Goal: Information Seeking & Learning: Learn about a topic

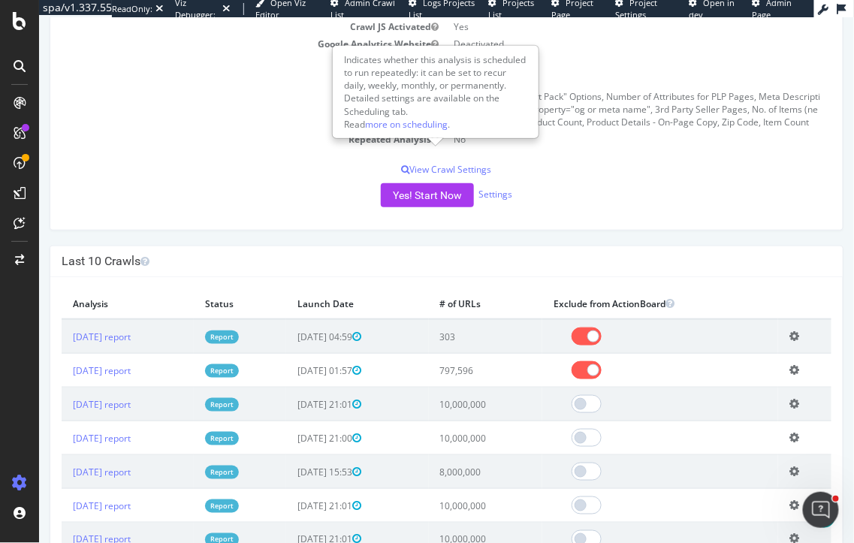
scroll to position [222, 0]
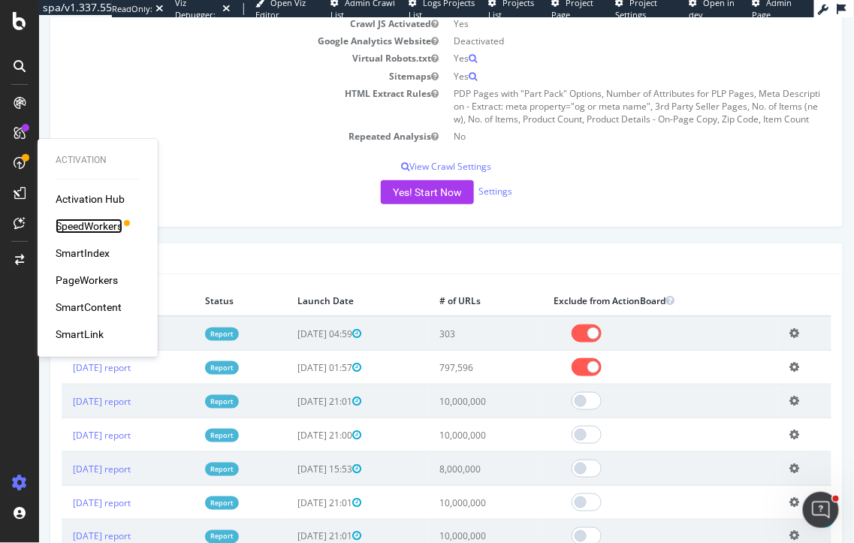
click at [99, 229] on div "SpeedWorkers" at bounding box center [89, 225] width 67 height 15
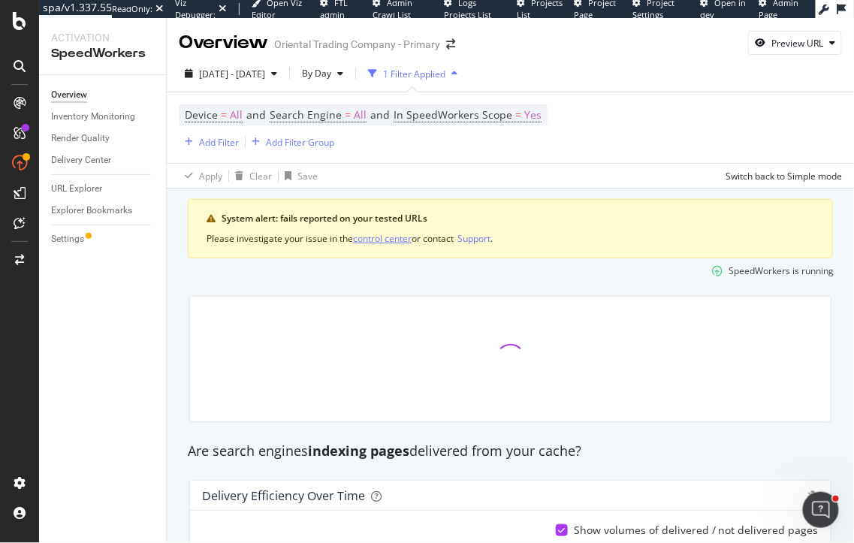
click at [384, 238] on div "control center" at bounding box center [382, 238] width 59 height 13
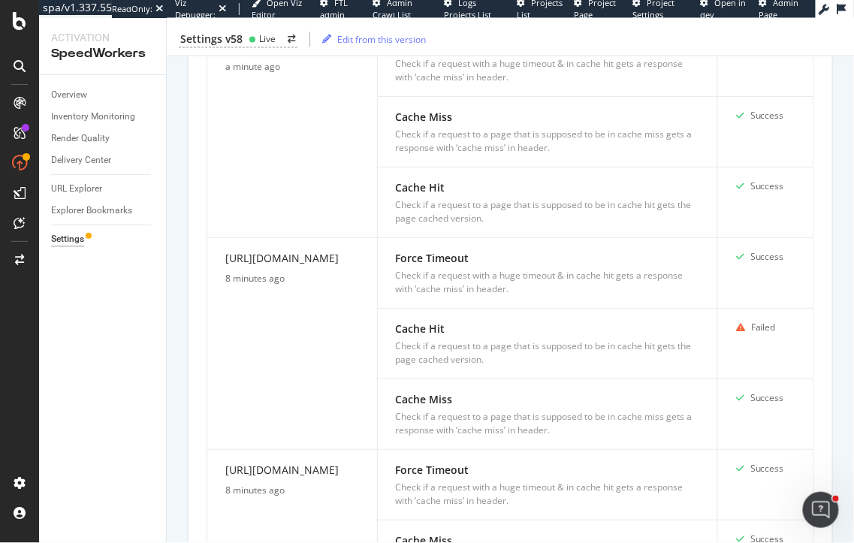
scroll to position [769, 0]
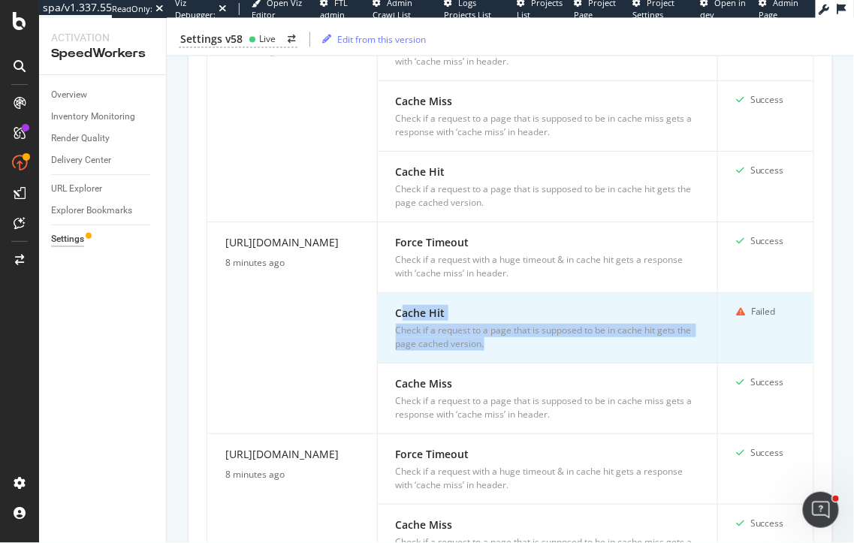
drag, startPoint x: 400, startPoint y: 312, endPoint x: 487, endPoint y: 344, distance: 92.6
click at [487, 344] on div "Cache Hit Check if a request to a page that is supposed to be in cache hit gets…" at bounding box center [547, 328] width 303 height 46
click at [487, 344] on div "Check if a request to a page that is supposed to be in cache hit gets the page …" at bounding box center [547, 337] width 303 height 27
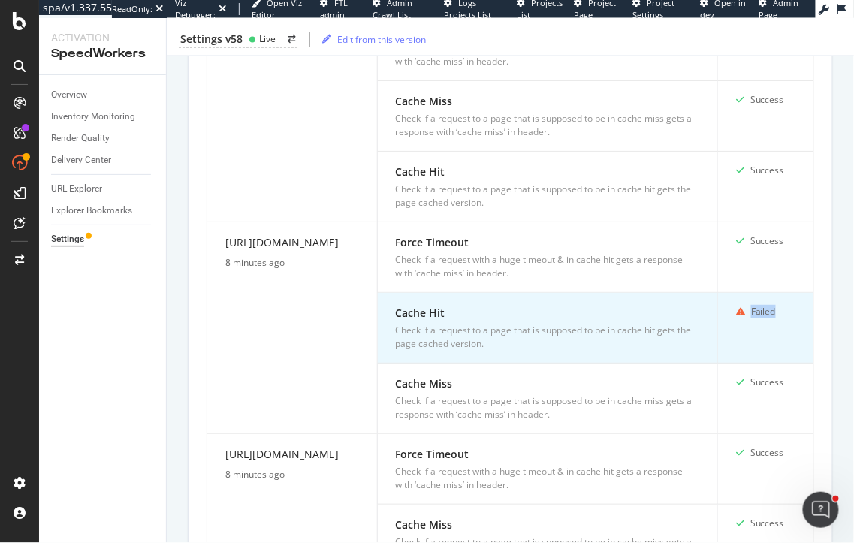
drag, startPoint x: 790, startPoint y: 310, endPoint x: 721, endPoint y: 310, distance: 69.8
click at [721, 310] on td "Failed" at bounding box center [765, 328] width 95 height 71
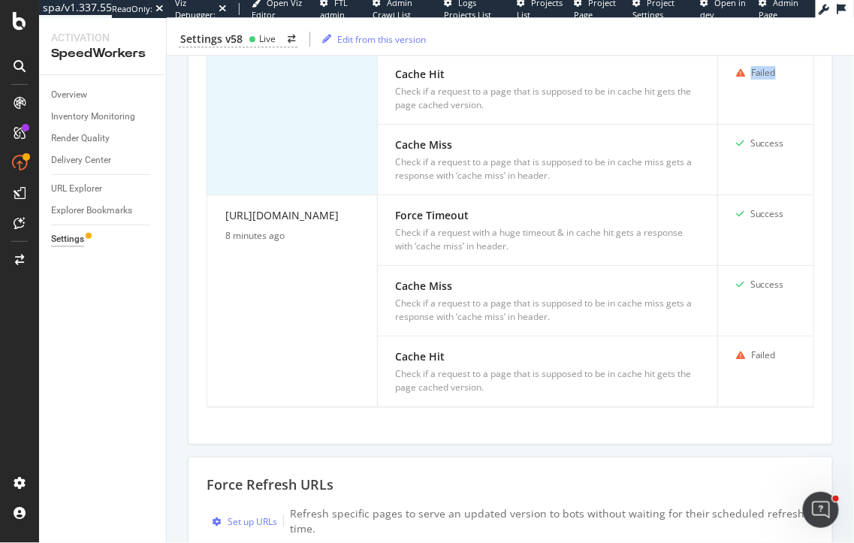
scroll to position [1036, 0]
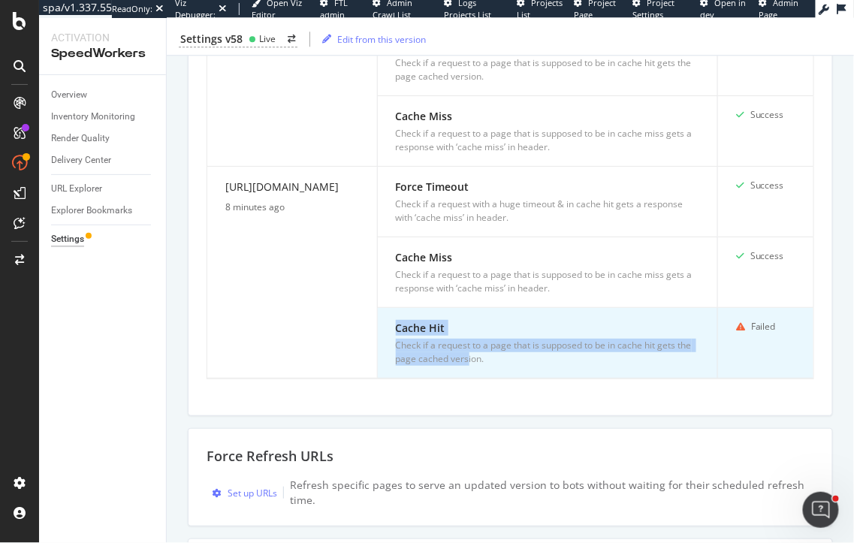
drag, startPoint x: 468, startPoint y: 352, endPoint x: 403, endPoint y: 305, distance: 80.0
click at [403, 308] on td "Cache Hit Check if a request to a page that is supposed to be in cache hit gets…" at bounding box center [548, 343] width 340 height 71
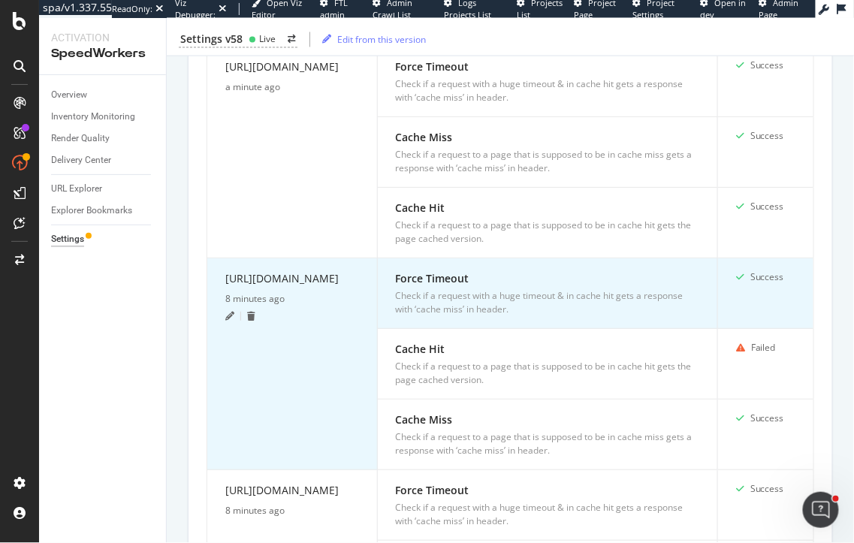
scroll to position [733, 0]
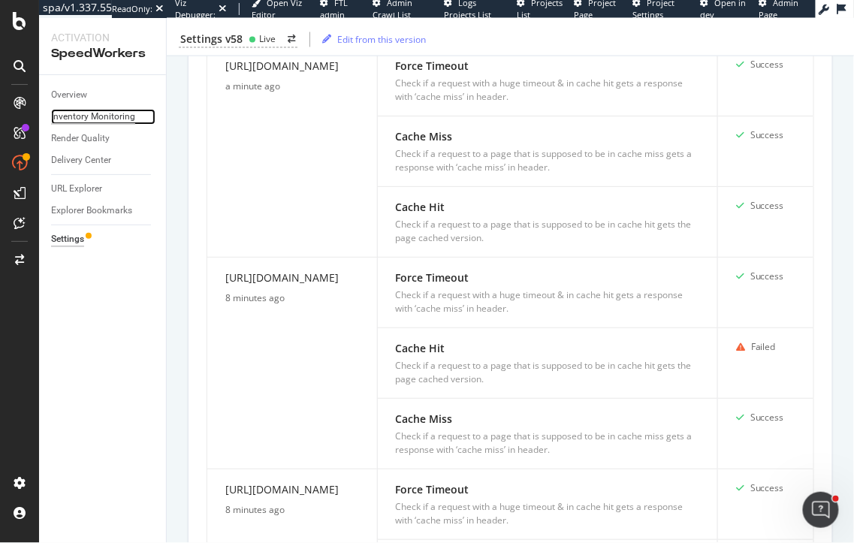
click at [88, 120] on div "Inventory Monitoring" at bounding box center [93, 117] width 84 height 16
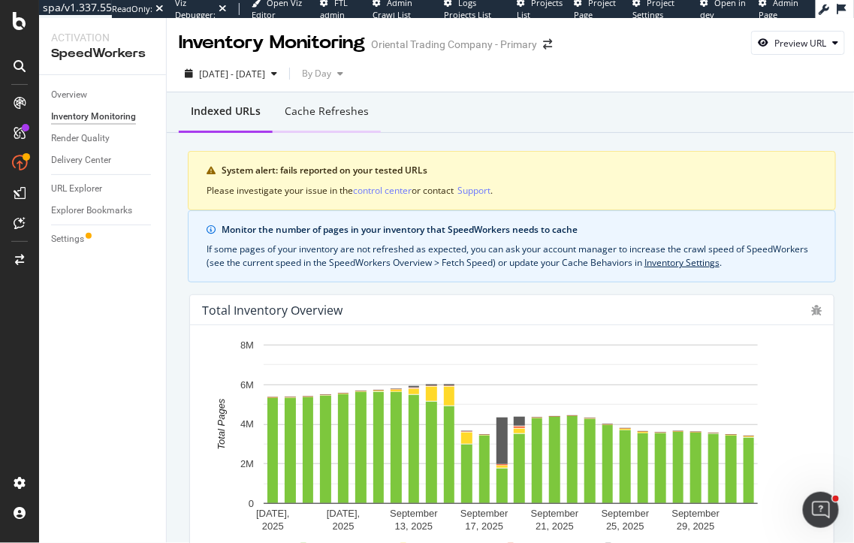
click at [333, 113] on div "Cache refreshes" at bounding box center [327, 111] width 84 height 15
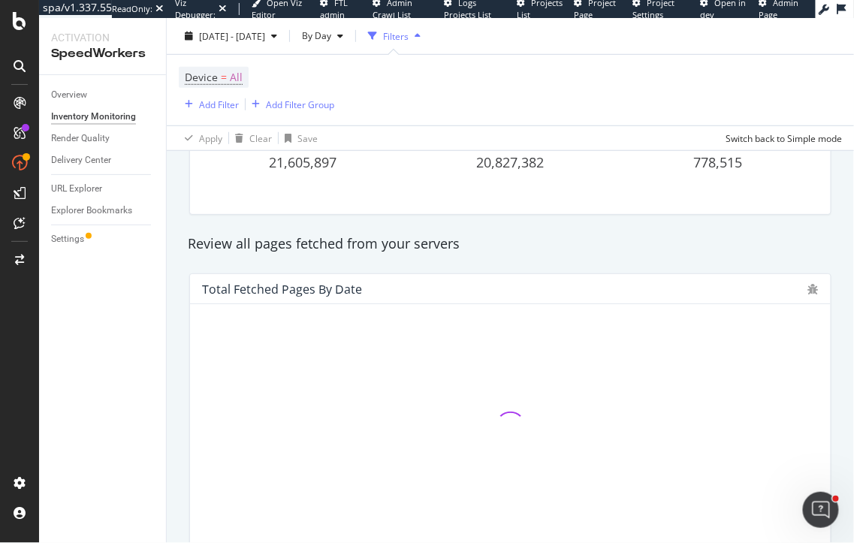
scroll to position [304, 0]
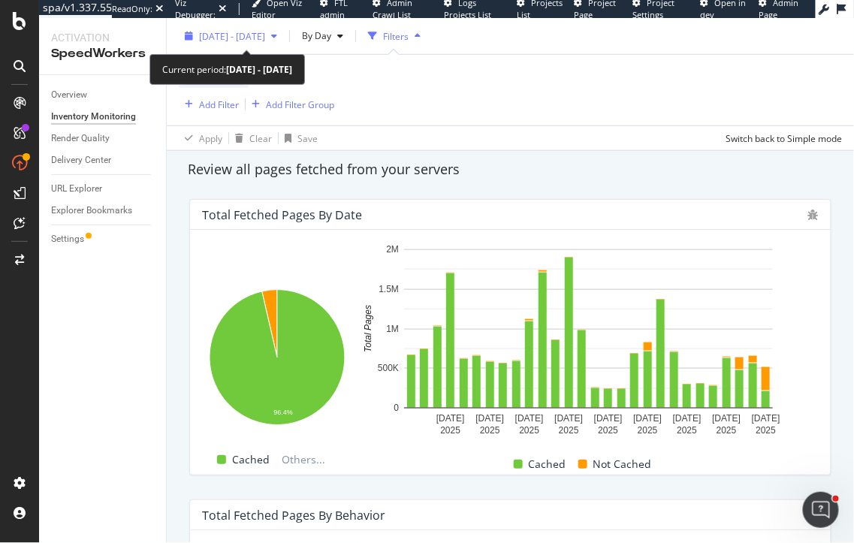
click at [220, 34] on span "[DATE] - [DATE]" at bounding box center [232, 35] width 66 height 13
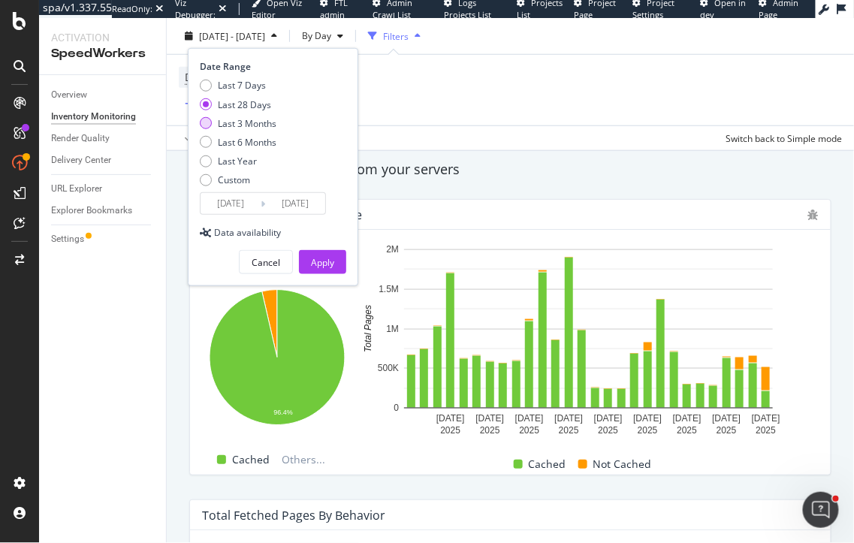
click at [241, 128] on div "Last 3 Months" at bounding box center [247, 122] width 59 height 13
click at [239, 87] on div "Last 7 Days" at bounding box center [242, 85] width 48 height 13
type input "[DATE]"
click at [333, 270] on div "Apply" at bounding box center [322, 262] width 23 height 23
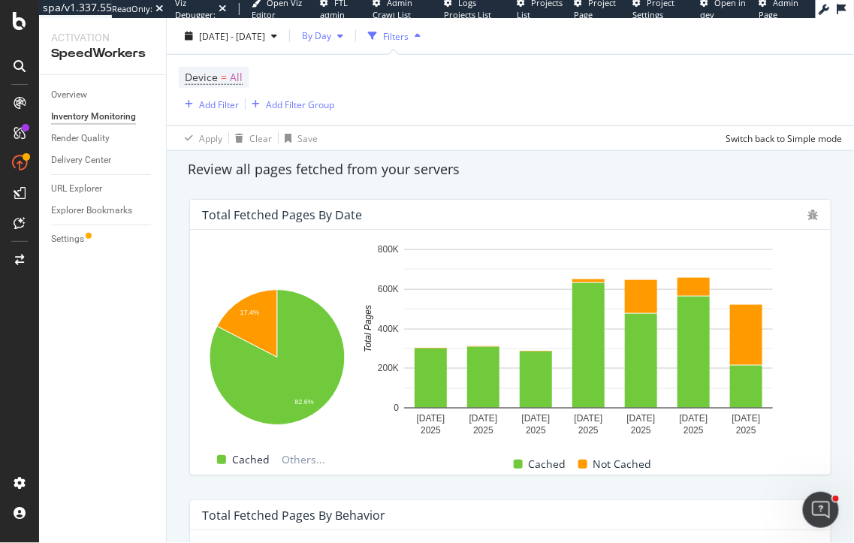
click at [331, 35] on span "By Day" at bounding box center [313, 35] width 35 height 13
click at [356, 68] on span "By Hour" at bounding box center [353, 66] width 40 height 14
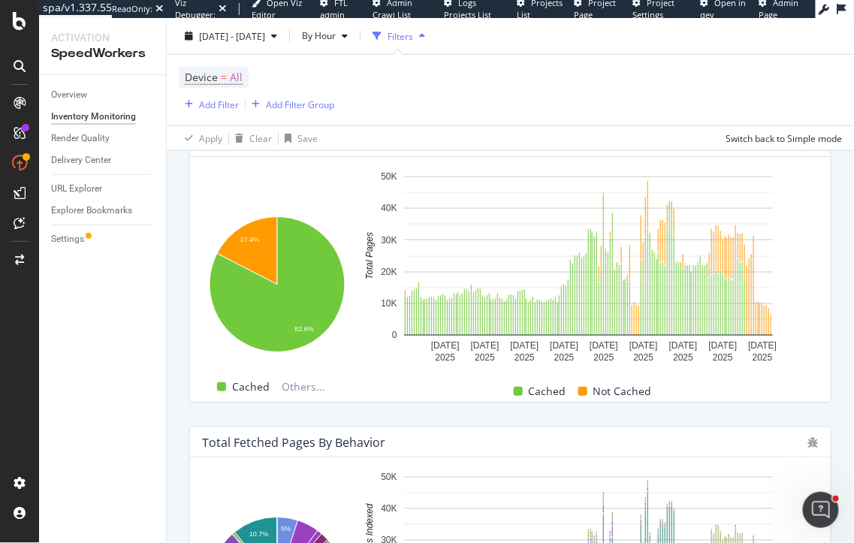
scroll to position [376, 0]
click at [98, 139] on div "Render Quality" at bounding box center [80, 139] width 59 height 16
